Goal: Task Accomplishment & Management: Manage account settings

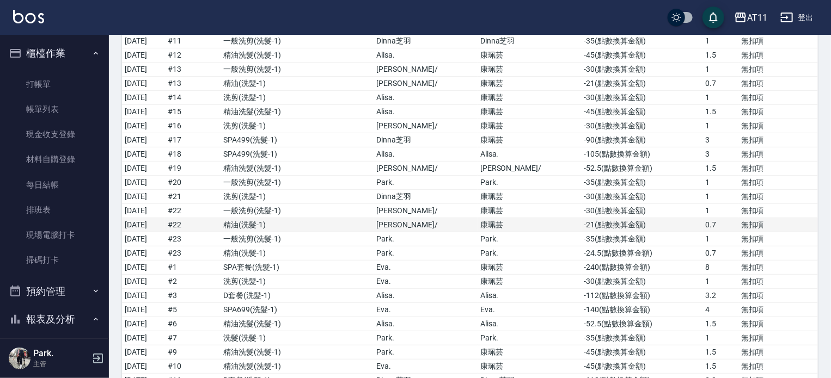
scroll to position [218, 0]
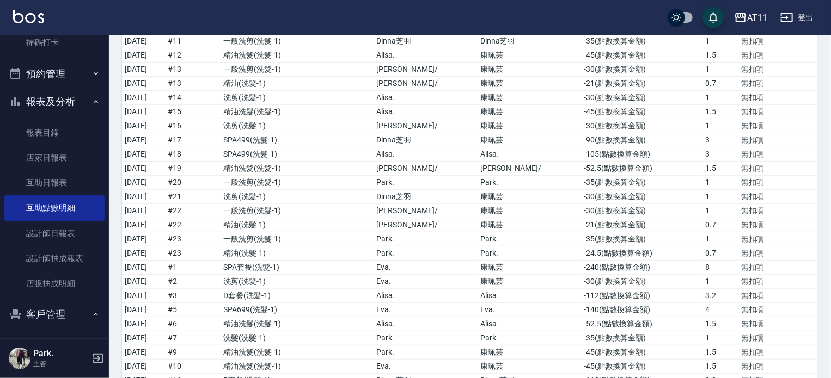
click at [63, 97] on button "報表及分析" at bounding box center [54, 102] width 100 height 28
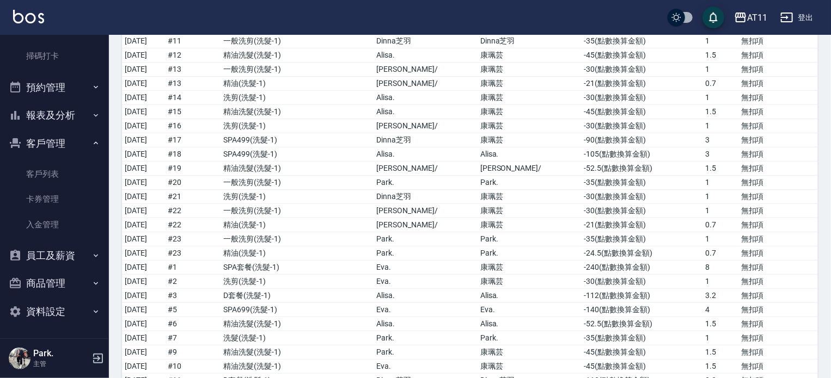
scroll to position [204, 0]
click at [60, 226] on link "入金管理" at bounding box center [54, 224] width 100 height 25
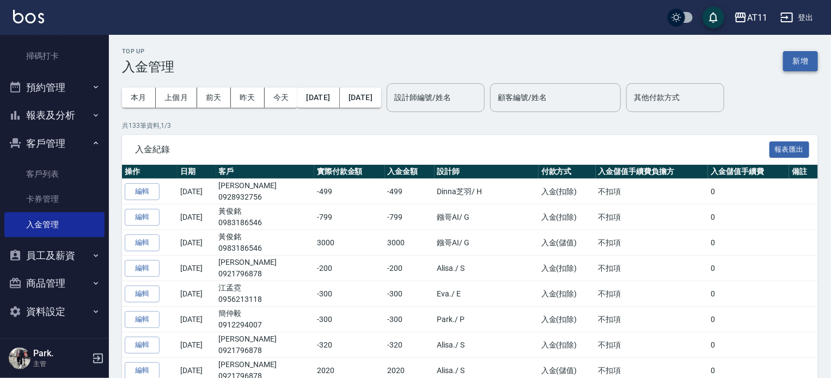
click at [795, 56] on button "新增" at bounding box center [800, 61] width 35 height 20
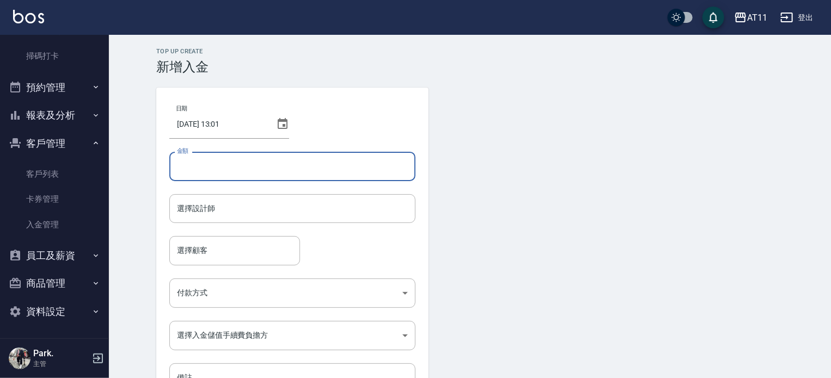
click at [226, 173] on input "金額" at bounding box center [292, 166] width 246 height 29
click at [238, 219] on div "選擇設計師" at bounding box center [292, 208] width 246 height 29
type input "3000"
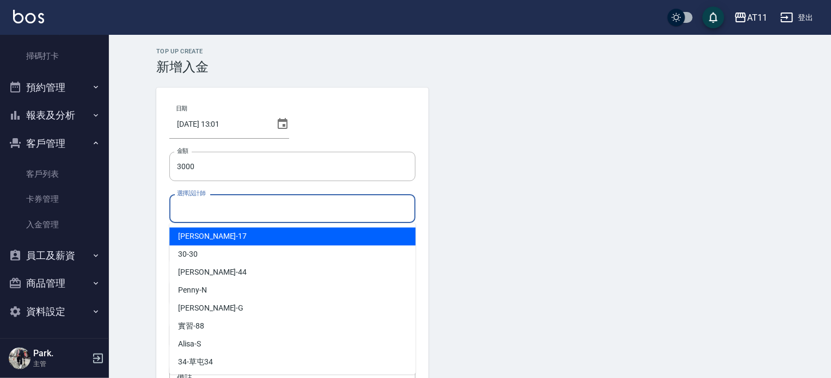
type input "ㄏ"
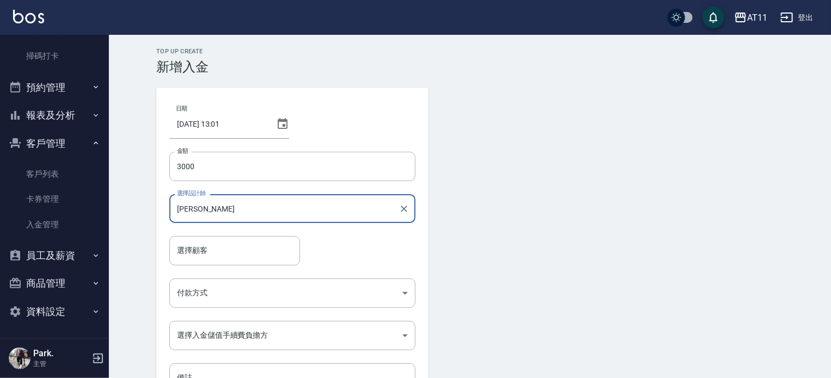
type input "[PERSON_NAME]"
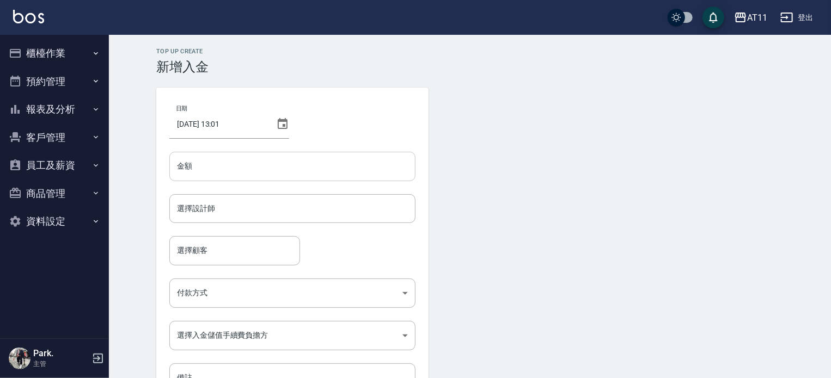
click at [244, 166] on input "金額" at bounding box center [292, 166] width 246 height 29
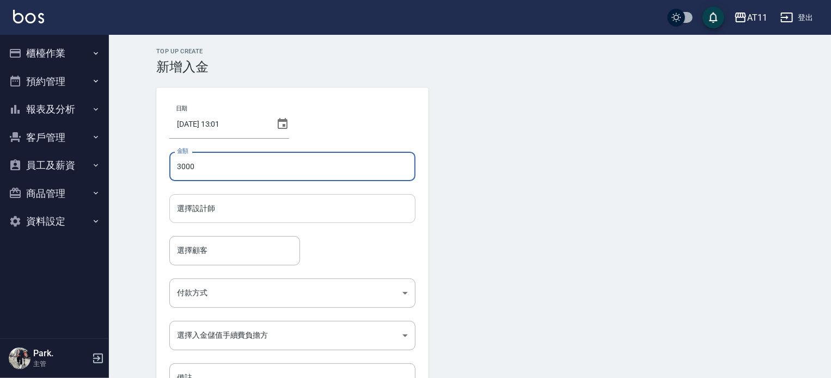
type input "3000"
click at [248, 210] on input "選擇設計師" at bounding box center [292, 208] width 236 height 19
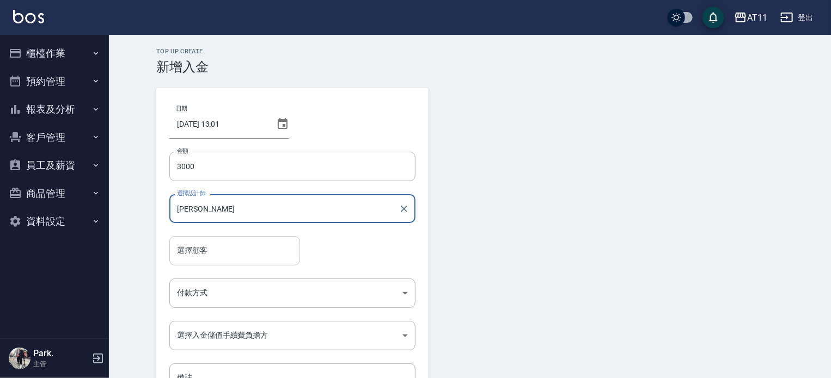
type input "Connie-C"
click at [244, 257] on input "選擇顧客" at bounding box center [234, 250] width 121 height 19
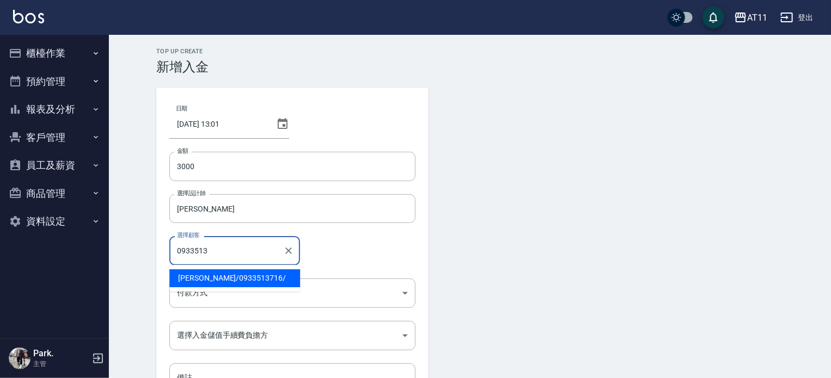
click at [238, 283] on span "涂雅玲 / 0933513716 /" at bounding box center [234, 278] width 131 height 18
type input "涂雅玲/0933513716/"
click at [231, 301] on body "AT11 登出 櫃檯作業 打帳單 帳單列表 現金收支登錄 材料自購登錄 每日結帳 排班表 現場電腦打卡 掃碼打卡 預約管理 預約管理 單日預約紀錄 單週預約紀…" at bounding box center [415, 226] width 831 height 452
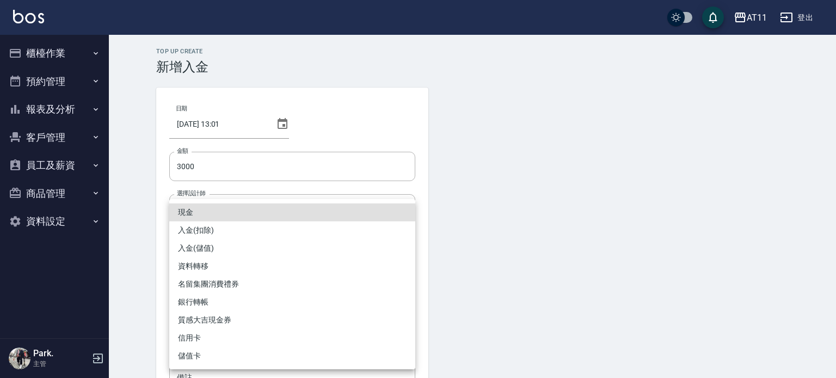
click at [246, 246] on li "入金(儲值)" at bounding box center [292, 249] width 246 height 18
type input "入金(儲值)"
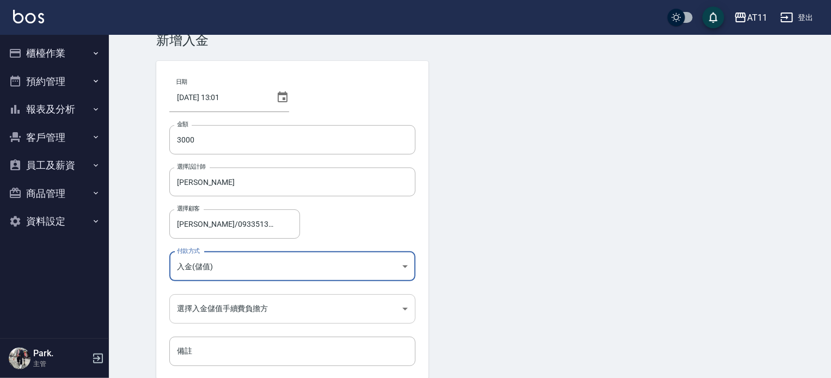
scroll to position [73, 0]
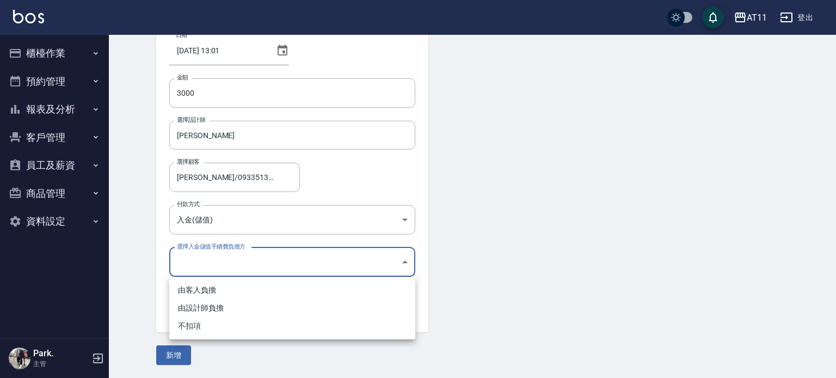
click at [262, 267] on body "AT11 登出 櫃檯作業 打帳單 帳單列表 現金收支登錄 材料自購登錄 每日結帳 排班表 現場電腦打卡 掃碼打卡 預約管理 預約管理 單日預約紀錄 單週預約紀…" at bounding box center [418, 153] width 836 height 452
click at [255, 322] on li "不扣項" at bounding box center [292, 326] width 246 height 18
type input "WITHOUTHANDLINGFEE"
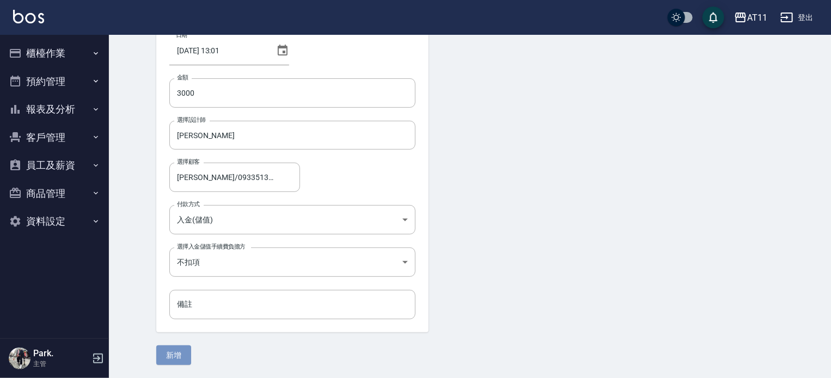
click at [173, 351] on button "新增" at bounding box center [173, 356] width 35 height 20
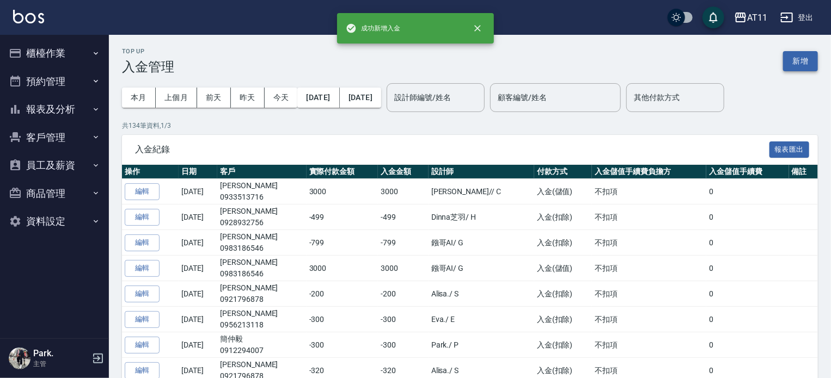
click at [789, 60] on button "新增" at bounding box center [800, 61] width 35 height 20
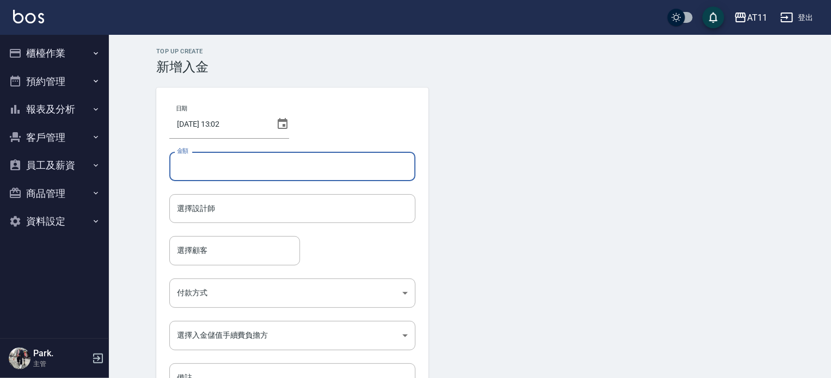
click at [304, 168] on input "金額" at bounding box center [292, 166] width 246 height 29
type input "-2599"
click at [314, 205] on input "選擇設計師" at bounding box center [292, 208] width 236 height 19
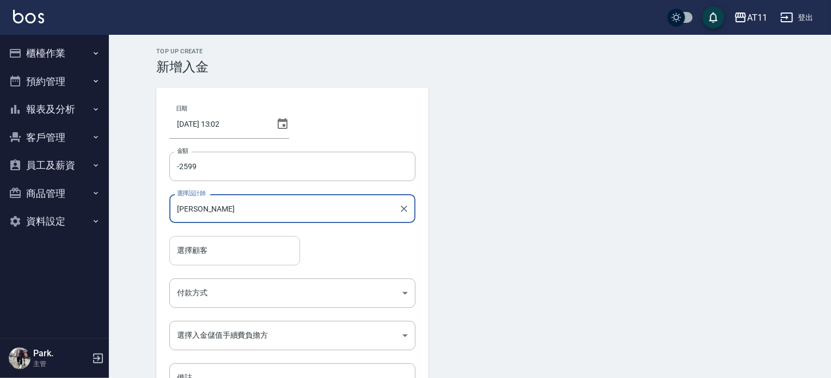
type input "Connie-C"
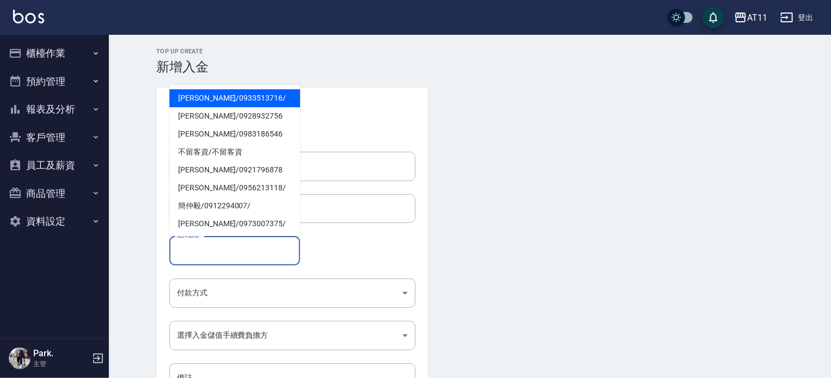
click at [229, 248] on input "選擇顧客" at bounding box center [234, 250] width 121 height 19
click at [225, 96] on span "涂雅玲 / 0933513716 /" at bounding box center [234, 98] width 131 height 18
type input "涂雅玲/0933513716/"
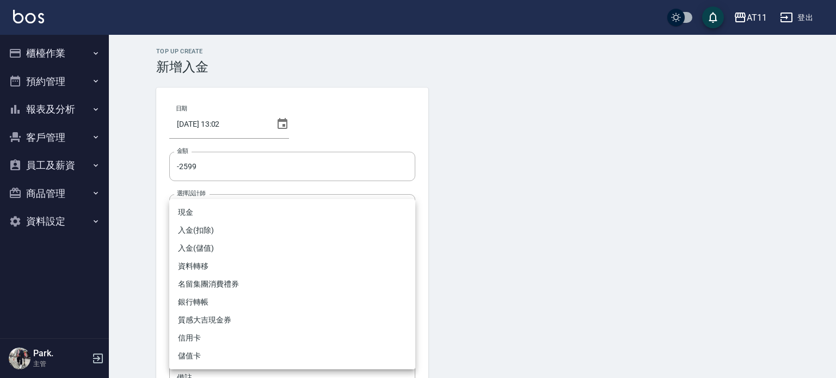
click at [238, 290] on body "AT11 登出 櫃檯作業 打帳單 帳單列表 現金收支登錄 材料自購登錄 每日結帳 排班表 現場電腦打卡 掃碼打卡 預約管理 預約管理 單日預約紀錄 單週預約紀…" at bounding box center [418, 226] width 836 height 452
click at [233, 230] on li "入金(扣除)" at bounding box center [292, 231] width 246 height 18
type input "入金(扣除)"
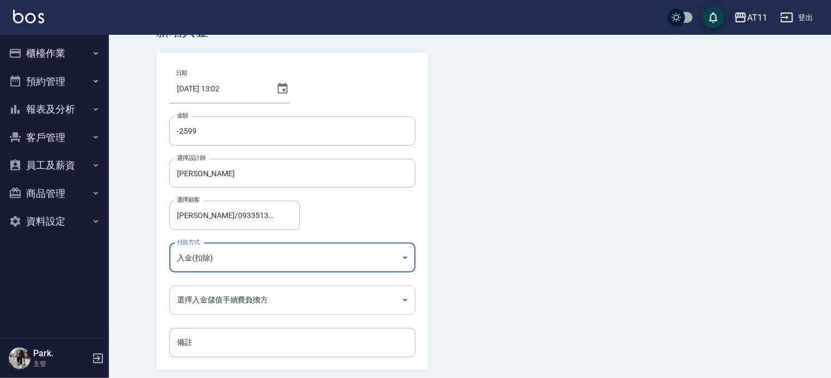
scroll to position [73, 0]
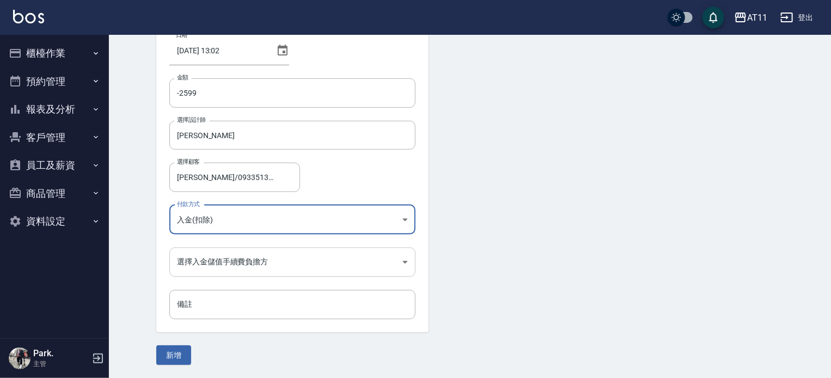
click at [257, 255] on body "AT11 登出 櫃檯作業 打帳單 帳單列表 現金收支登錄 材料自購登錄 每日結帳 排班表 現場電腦打卡 掃碼打卡 預約管理 預約管理 單日預約紀錄 單週預約紀…" at bounding box center [415, 153] width 831 height 452
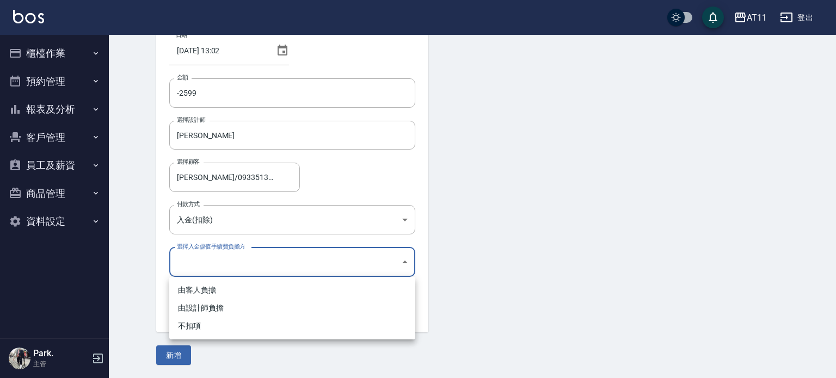
click at [253, 335] on ul "由客人負擔 由設計師負擔 不扣項" at bounding box center [292, 308] width 246 height 63
click at [228, 330] on li "不扣項" at bounding box center [292, 326] width 246 height 18
type input "WITHOUTHANDLINGFEE"
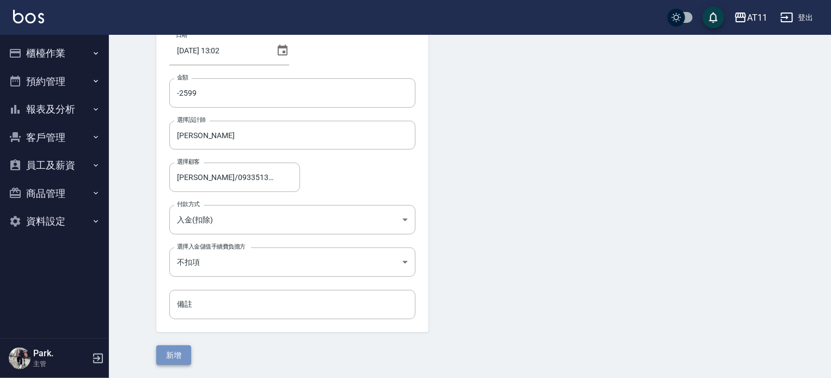
click at [168, 354] on button "新增" at bounding box center [173, 356] width 35 height 20
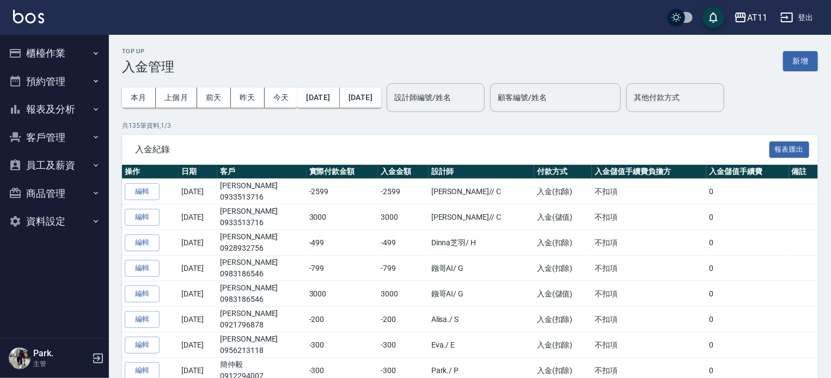
click at [48, 136] on button "客戶管理" at bounding box center [54, 138] width 100 height 28
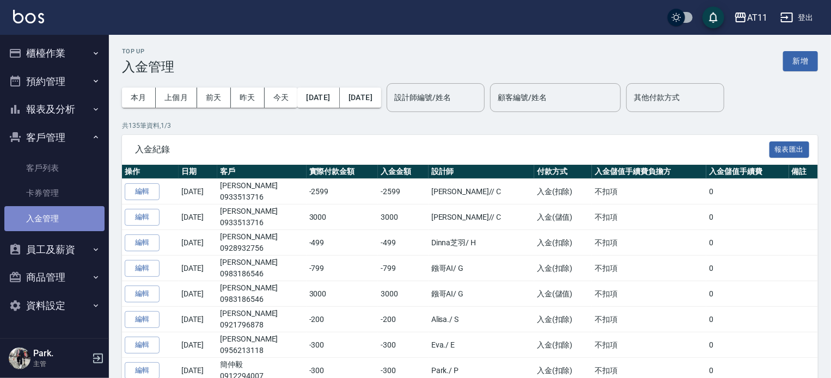
click at [60, 220] on link "入金管理" at bounding box center [54, 218] width 100 height 25
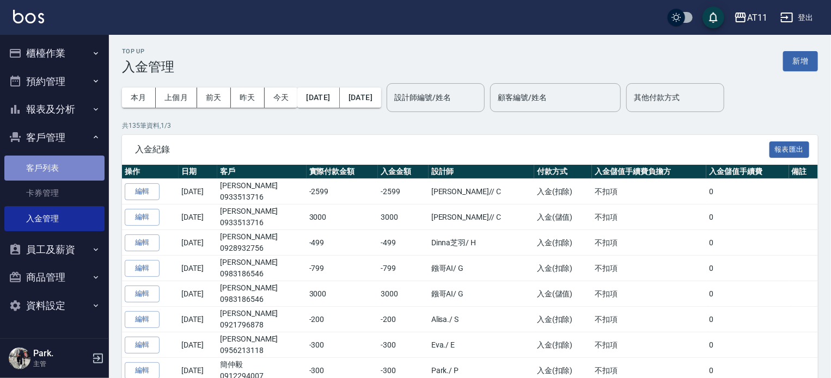
click at [56, 165] on link "客戶列表" at bounding box center [54, 168] width 100 height 25
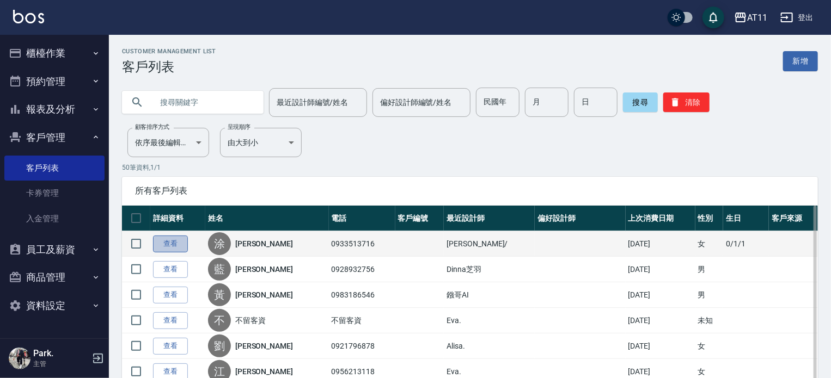
click at [173, 238] on link "查看" at bounding box center [170, 244] width 35 height 17
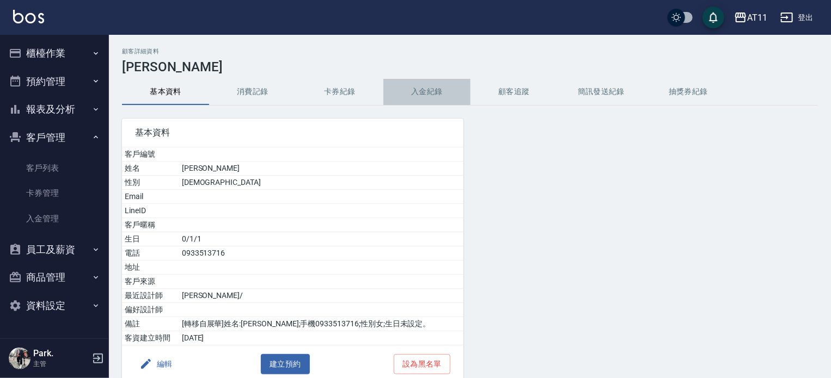
click at [439, 87] on button "入金紀錄" at bounding box center [426, 92] width 87 height 26
